Goal: Transaction & Acquisition: Purchase product/service

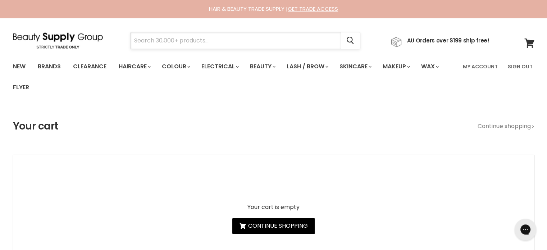
paste input "Simplicité Damask Rose Antioxidant Day Cream"
type input "Simplicité Damask Rose Antioxidant Day Cream"
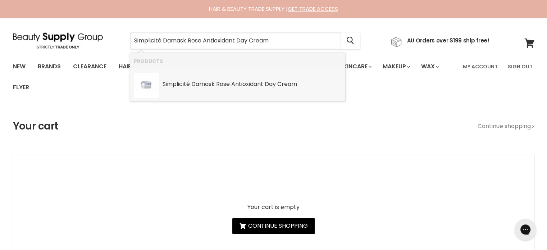
click at [229, 87] on b "Rose" at bounding box center [223, 84] width 14 height 8
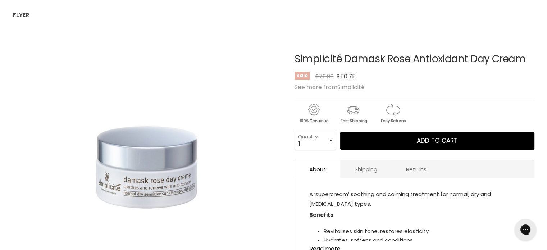
scroll to position [108, 0]
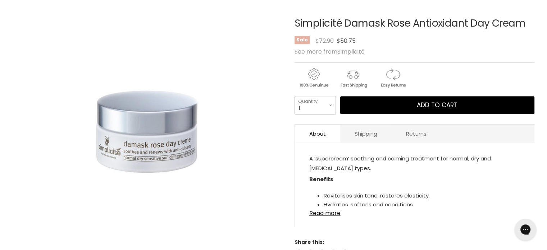
click at [330, 107] on select "1 2 3 4 5 6 7 8 9 10+" at bounding box center [315, 105] width 41 height 18
select select "2"
click at [295, 96] on select "1 2 3 4 5 6 7 8 9 10+" at bounding box center [315, 105] width 41 height 18
type input "2"
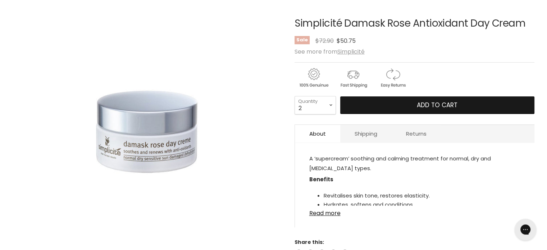
click at [446, 106] on span "Add to cart" at bounding box center [437, 105] width 41 height 9
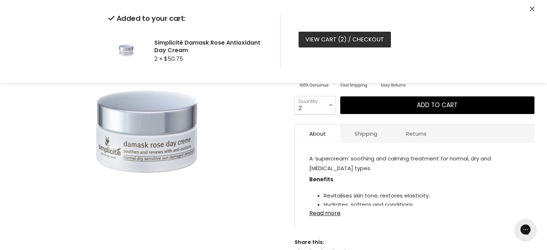
click at [325, 41] on link "View cart ( 2 ) / Checkout" at bounding box center [345, 40] width 92 height 16
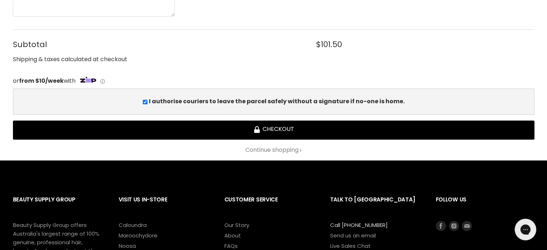
scroll to position [324, 0]
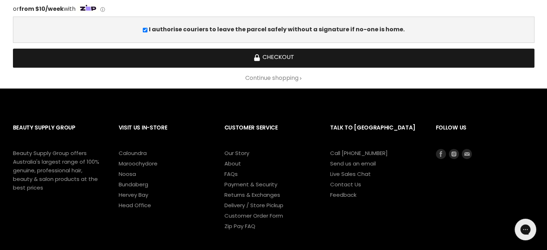
click at [275, 59] on button "Checkout" at bounding box center [274, 58] width 522 height 19
